Goal: Task Accomplishment & Management: Use online tool/utility

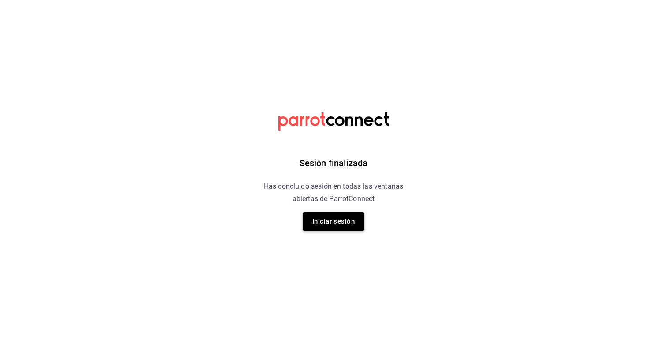
click at [330, 221] on button "Iniciar sesión" at bounding box center [334, 221] width 62 height 19
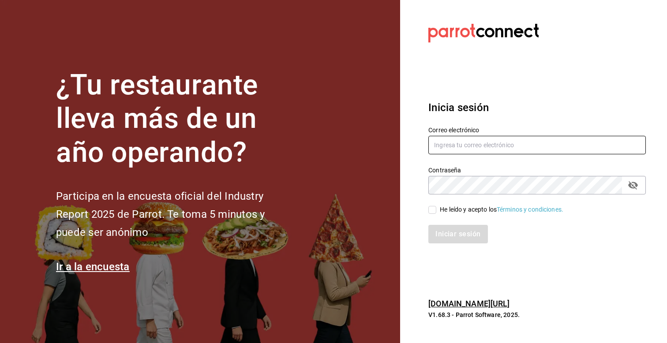
click at [502, 150] on input "text" at bounding box center [536, 145] width 217 height 19
type input "[PERSON_NAME][EMAIL_ADDRESS][PERSON_NAME][DOMAIN_NAME]"
click at [432, 210] on input "He leído y acepto los Términos y condiciones." at bounding box center [432, 210] width 8 height 8
checkbox input "true"
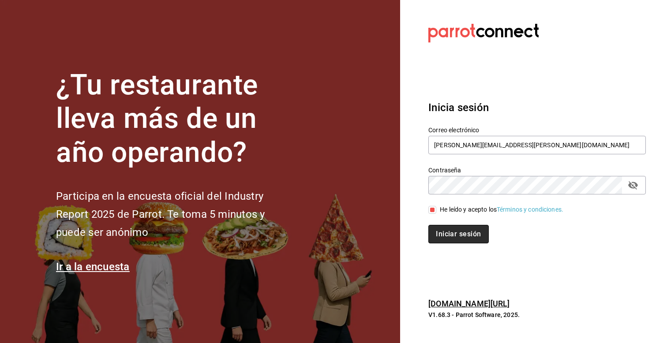
click at [445, 234] on button "Iniciar sesión" at bounding box center [458, 234] width 60 height 19
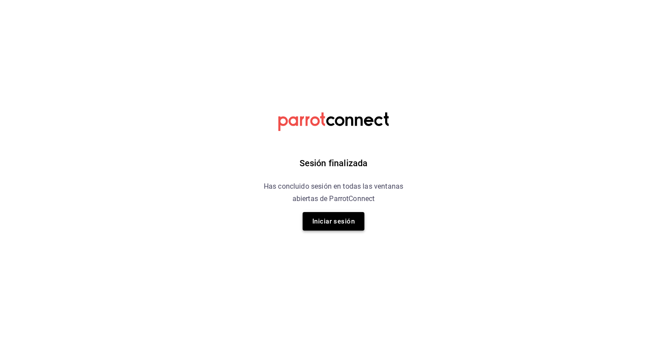
click at [322, 222] on button "Iniciar sesión" at bounding box center [334, 221] width 62 height 19
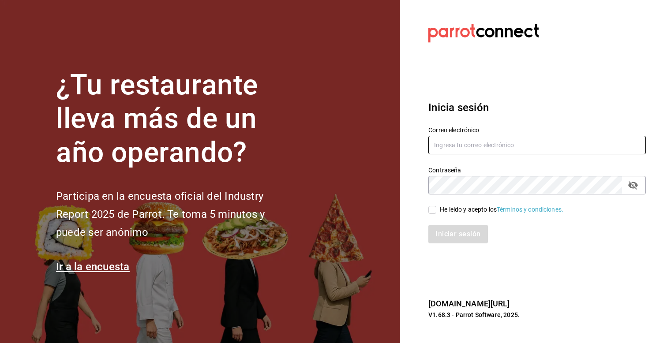
click at [490, 139] on input "text" at bounding box center [536, 145] width 217 height 19
type input "[PERSON_NAME][EMAIL_ADDRESS][PERSON_NAME][DOMAIN_NAME]"
click at [431, 212] on input "He leído y acepto los Términos y condiciones." at bounding box center [432, 210] width 8 height 8
checkbox input "true"
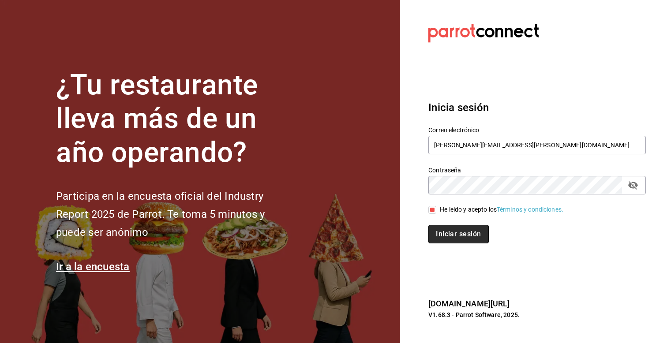
click at [446, 236] on button "Iniciar sesión" at bounding box center [458, 234] width 60 height 19
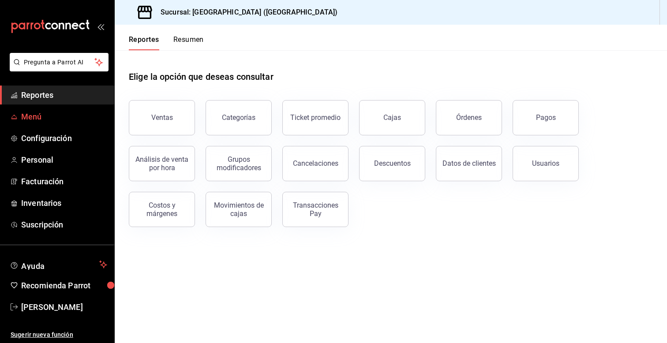
click at [38, 121] on span "Menú" at bounding box center [64, 117] width 86 height 12
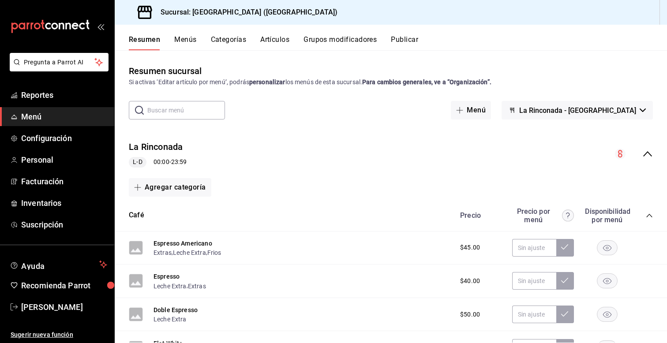
click at [188, 42] on button "Menús" at bounding box center [185, 42] width 22 height 15
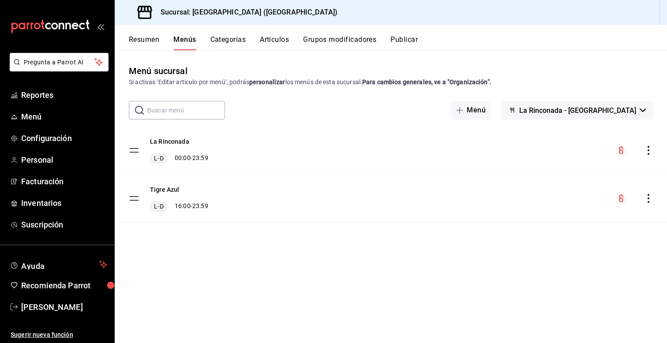
click at [274, 39] on button "Artículos" at bounding box center [274, 42] width 29 height 15
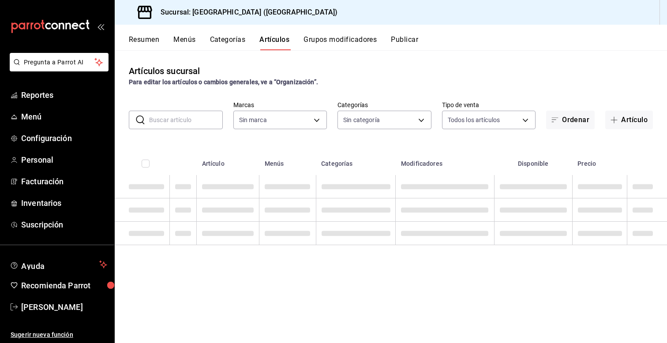
type input "d313fb58-d877-4286-9788-27e9f42d40b2"
type input "68b21464-c905-4d68-95d5-03c0a7900b42,ac4d7f68-47f9-4a6a-b3e0-b9b00930cc3e,c4c65…"
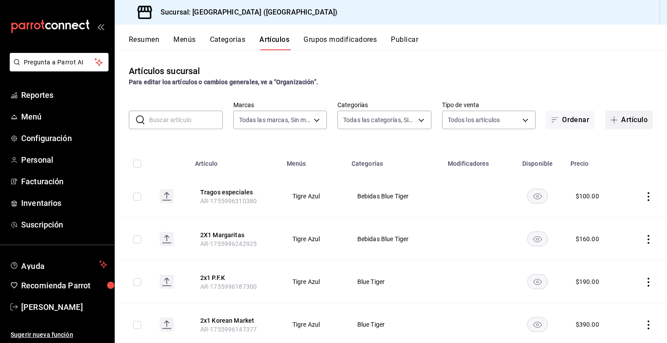
click at [630, 123] on button "Artículo" at bounding box center [629, 120] width 48 height 19
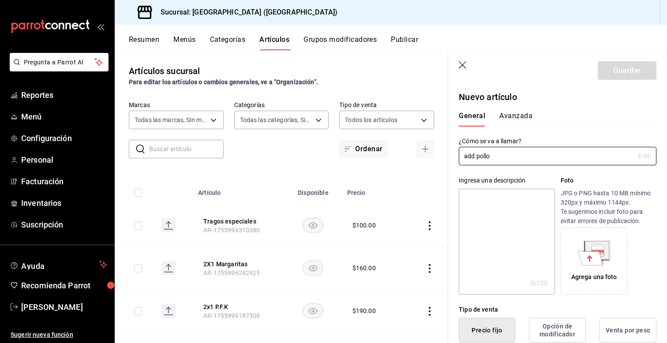
type input "add pollo"
click at [452, 201] on div "Ingresa una descripción x 0 /125 ​ Foto JPG o PNG hasta 10 MB mínimo 320px y má…" at bounding box center [552, 229] width 208 height 129
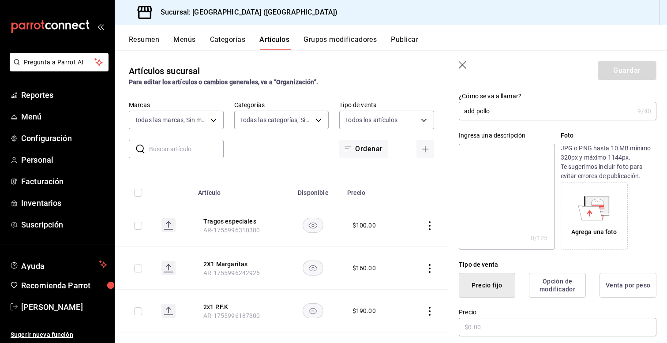
scroll to position [53, 0]
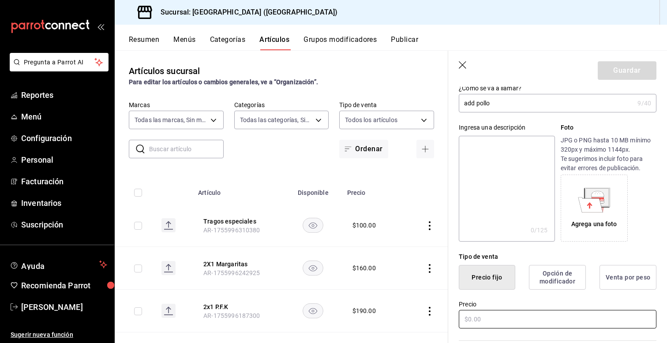
click at [493, 321] on input "text" at bounding box center [558, 319] width 198 height 19
type input "$90.00"
click at [454, 253] on div "Tipo de venta Precio fijo Opción de modificador Venta por peso" at bounding box center [552, 266] width 208 height 48
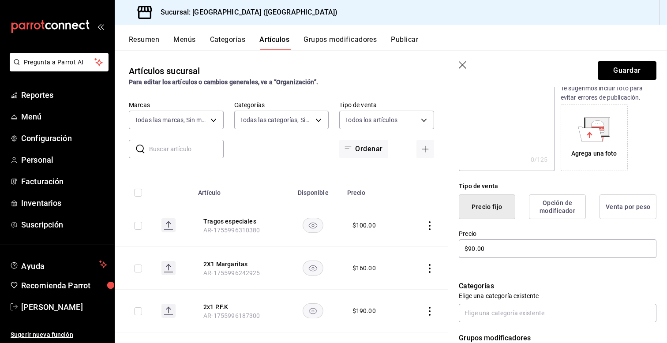
scroll to position [141, 0]
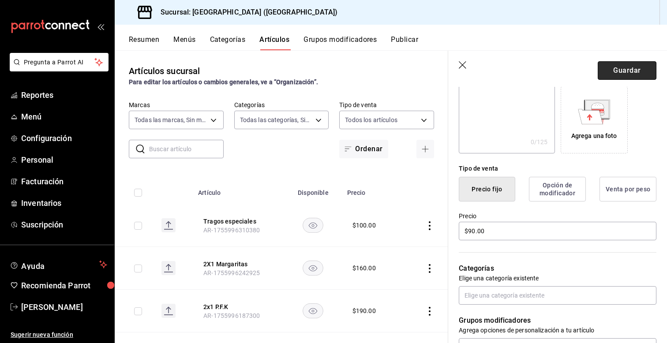
click at [620, 77] on button "Guardar" at bounding box center [627, 70] width 59 height 19
